Goal: Information Seeking & Learning: Learn about a topic

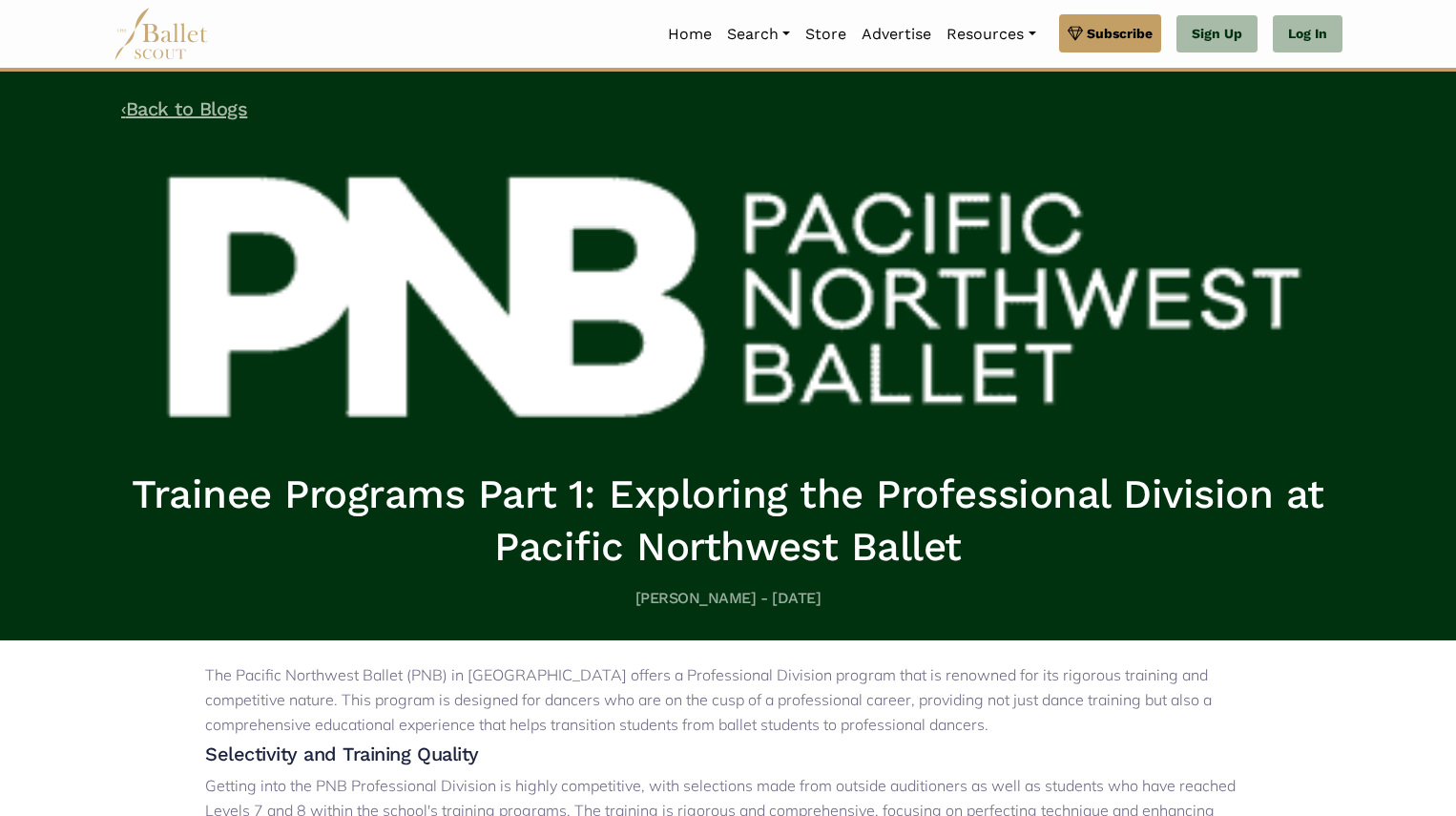
click at [149, 104] on link "‹ Back to Blogs" at bounding box center [183, 108] width 126 height 23
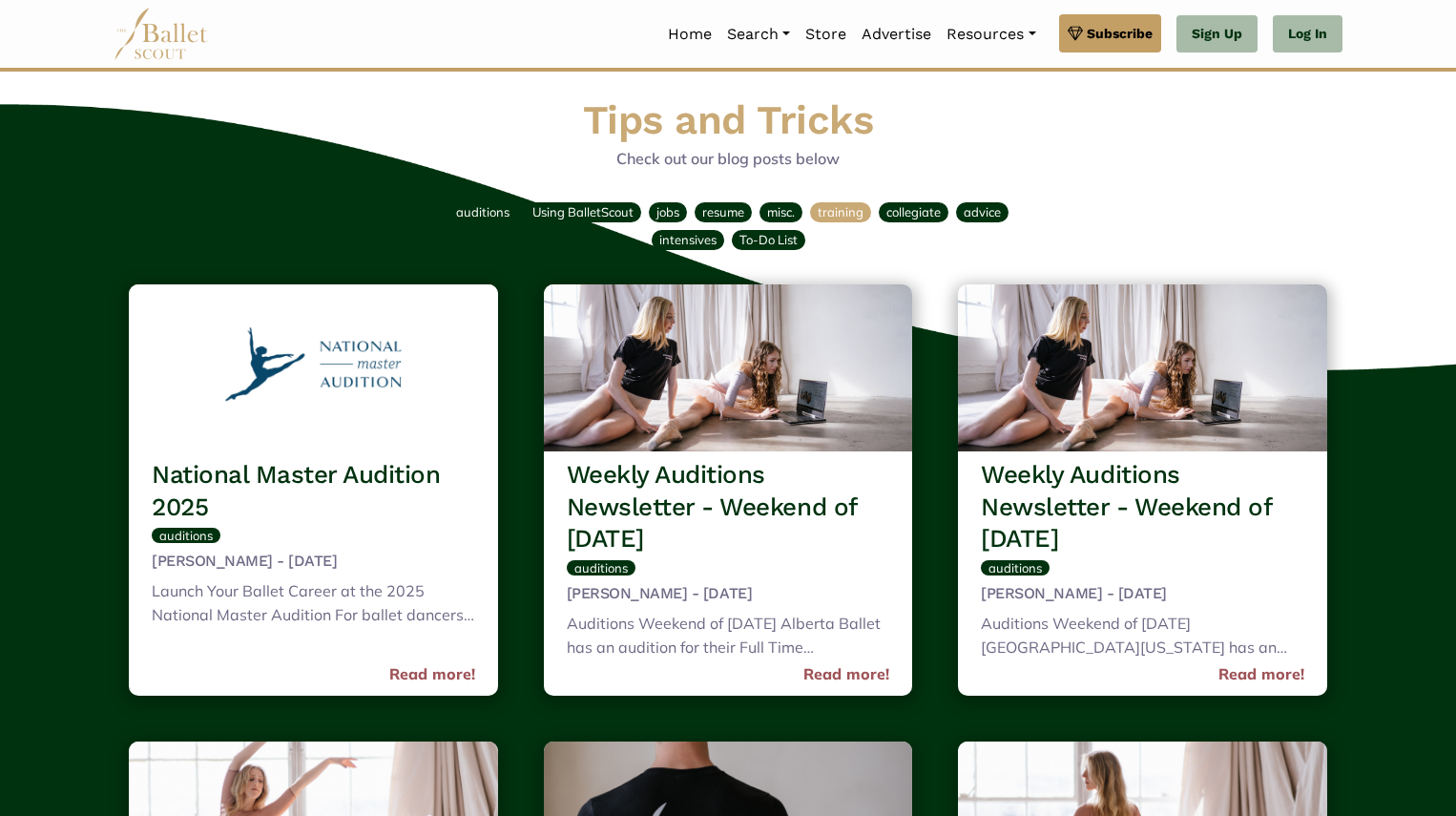
drag, startPoint x: 852, startPoint y: 207, endPoint x: 835, endPoint y: 212, distance: 17.7
click at [835, 212] on span "training" at bounding box center [841, 212] width 46 height 15
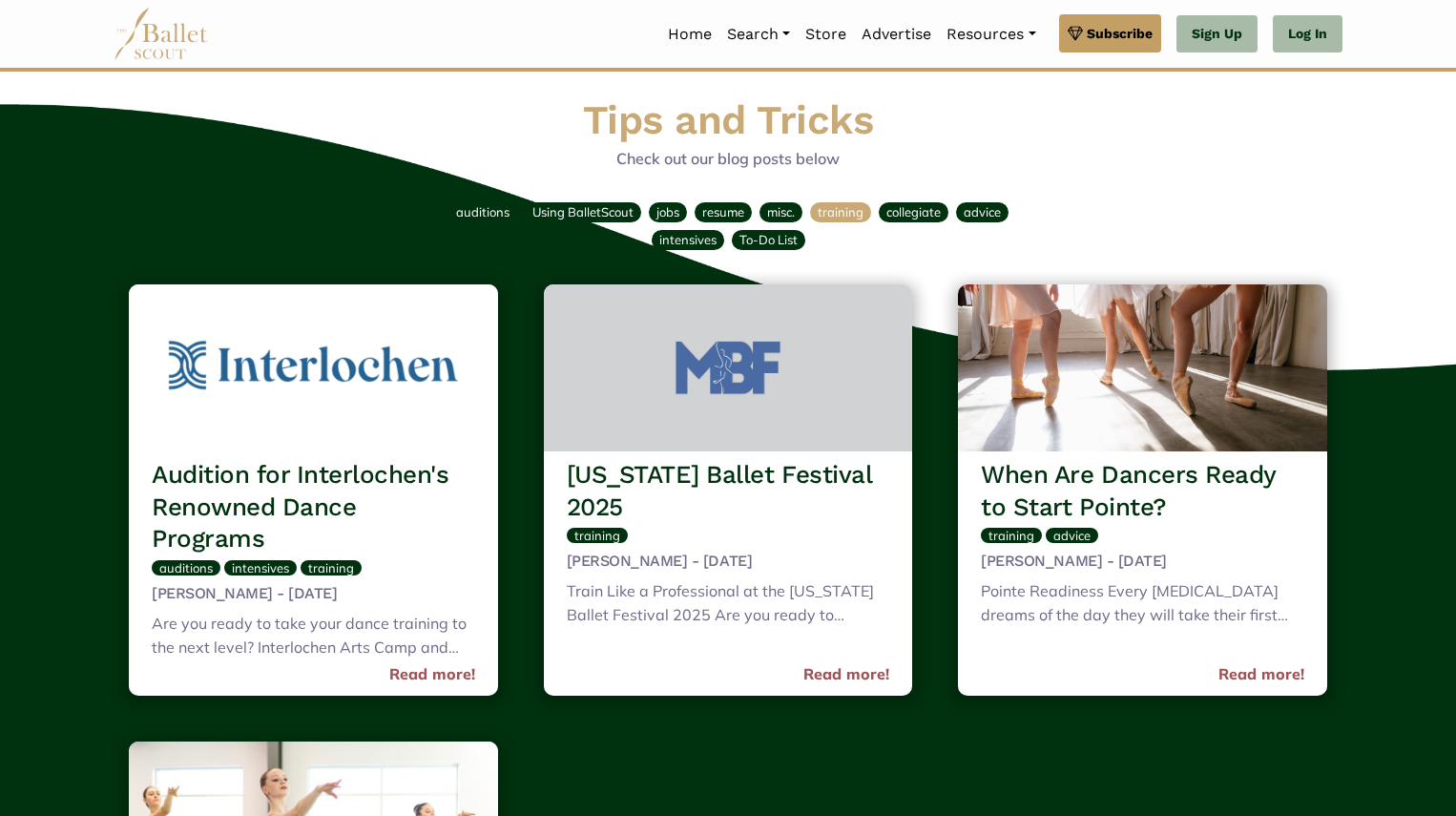
scroll to position [1, 0]
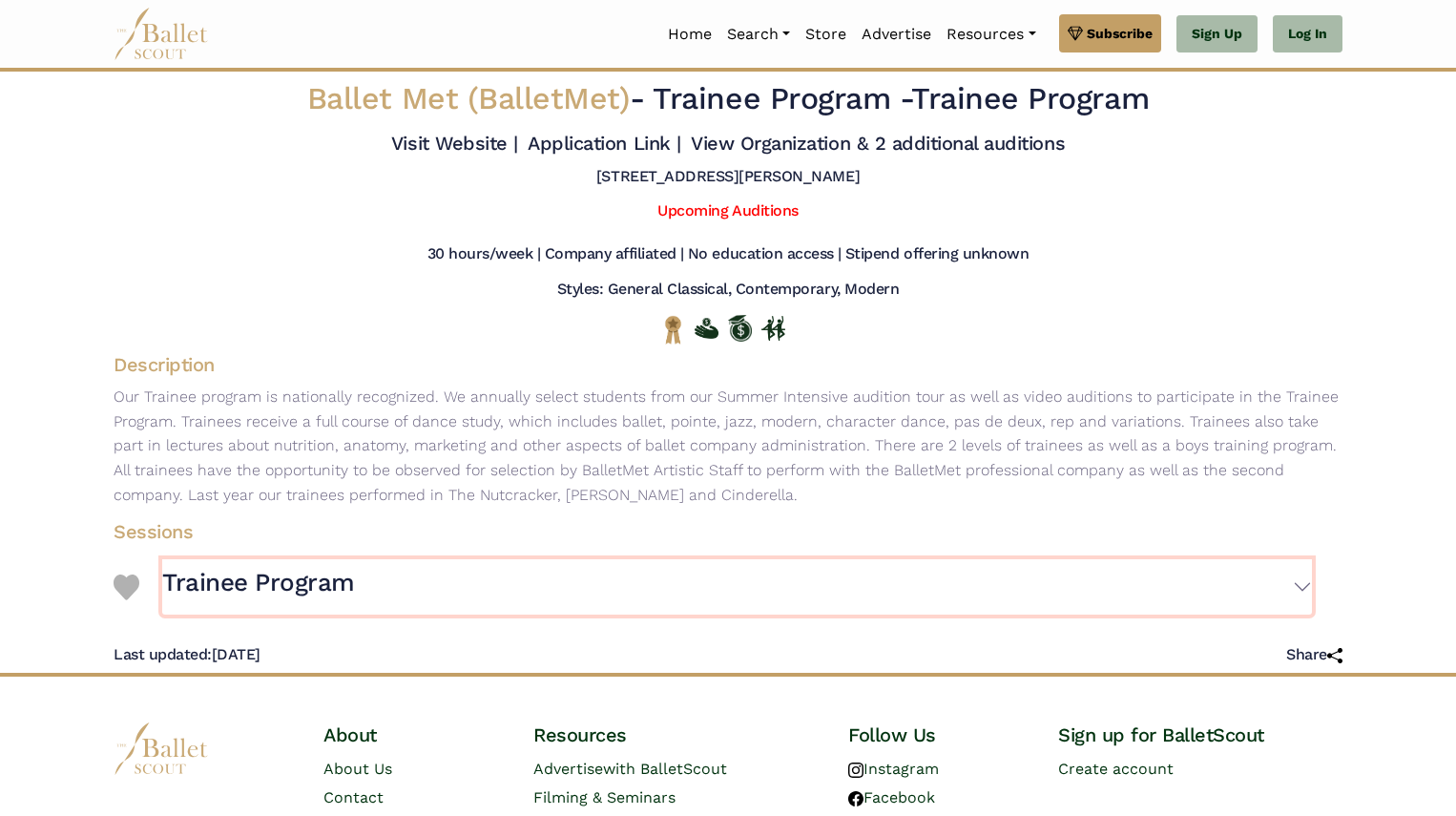
click at [1302, 590] on button "Trainee Program" at bounding box center [737, 587] width 1150 height 56
